Goal: Task Accomplishment & Management: Manage account settings

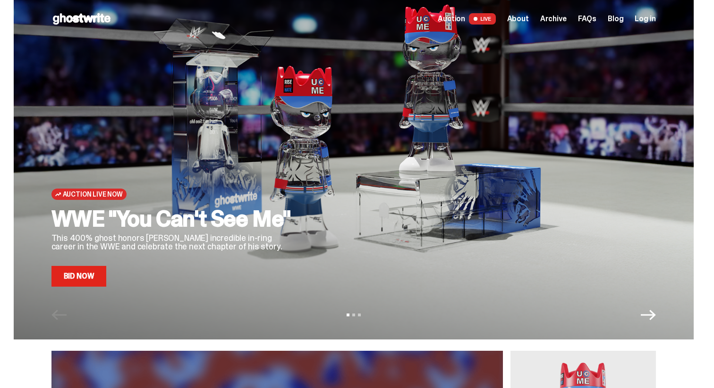
click at [652, 16] on span "Log in" at bounding box center [644, 19] width 21 height 8
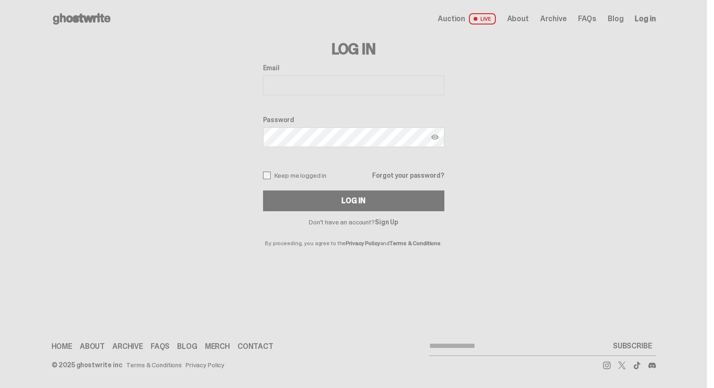
click at [334, 95] on div "Email" at bounding box center [353, 80] width 181 height 33
click at [332, 91] on input "Email" at bounding box center [353, 86] width 181 height 20
type input "**********"
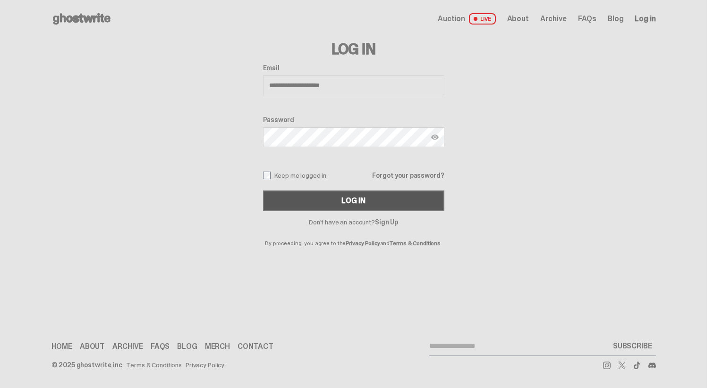
click at [349, 200] on div "Log In" at bounding box center [353, 201] width 24 height 8
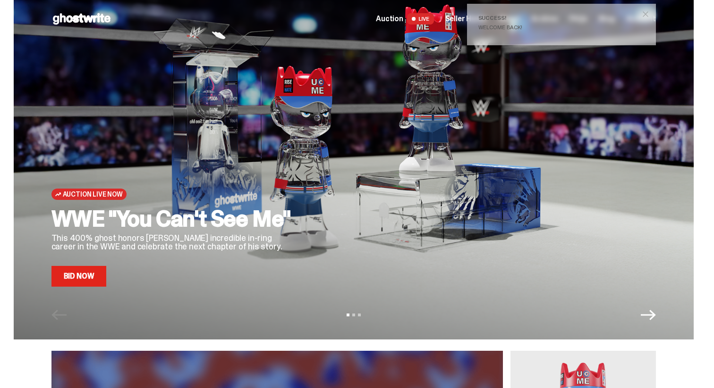
click at [647, 16] on span "close" at bounding box center [645, 13] width 9 height 9
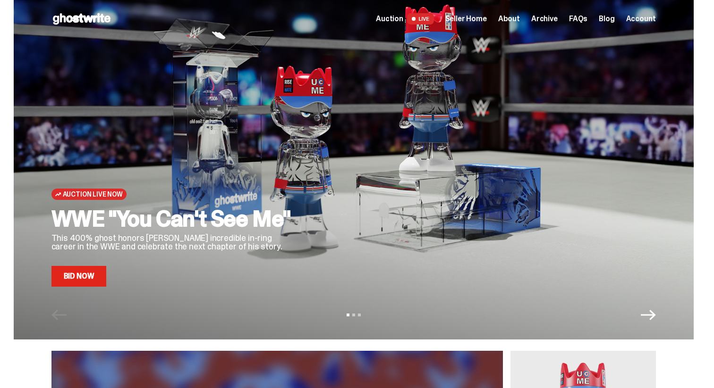
click at [466, 13] on div "Auction LIVE Seller Home About Archive FAQs Blog Account" at bounding box center [515, 18] width 279 height 11
click at [468, 17] on span "Seller Home" at bounding box center [466, 19] width 42 height 8
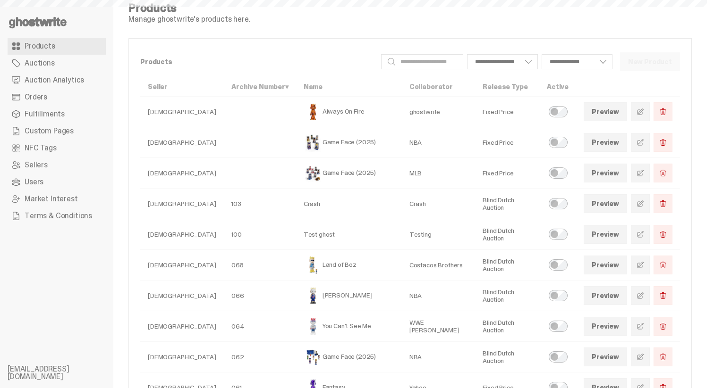
select select
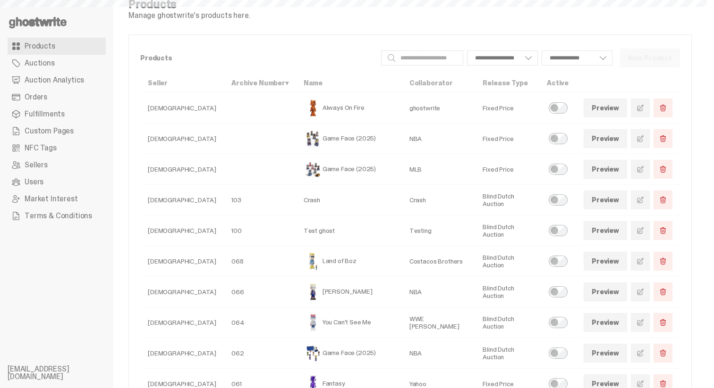
scroll to position [17, 0]
click at [52, 79] on span "Auction Analytics" at bounding box center [54, 80] width 59 height 8
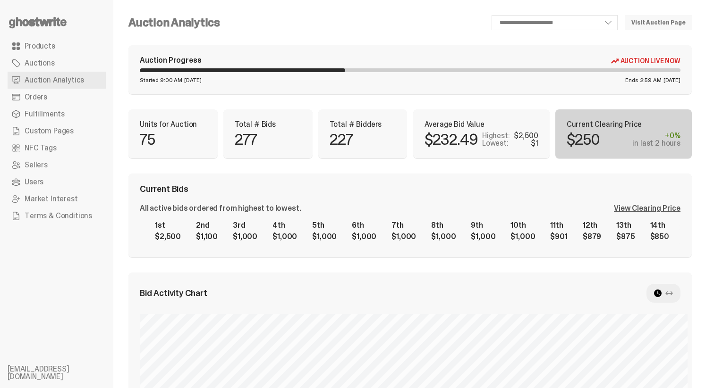
click at [630, 205] on div "View Clearing Price" at bounding box center [647, 209] width 67 height 8
